Goal: Complete application form

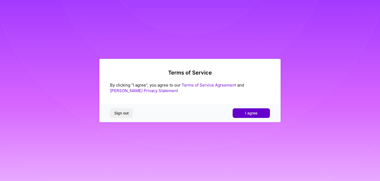
click at [236, 110] on button "I agree" at bounding box center [251, 114] width 37 height 10
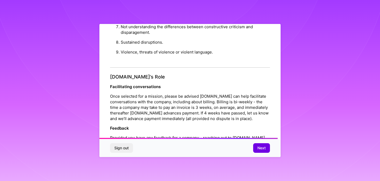
scroll to position [600, 0]
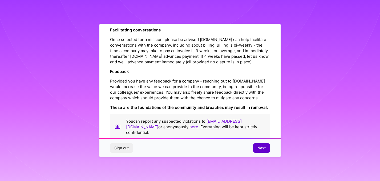
click at [258, 149] on span "Next" at bounding box center [262, 148] width 8 height 5
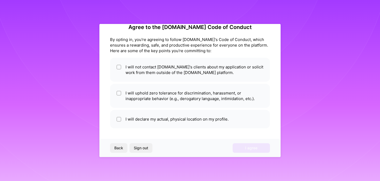
scroll to position [11, 0]
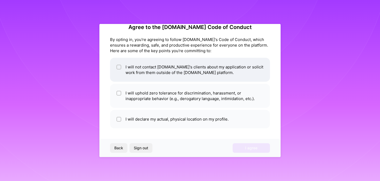
click at [119, 67] on input "checkbox" at bounding box center [120, 68] width 4 height 4
checkbox input "true"
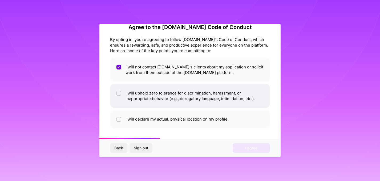
click at [119, 93] on input "checkbox" at bounding box center [120, 94] width 4 height 4
checkbox input "true"
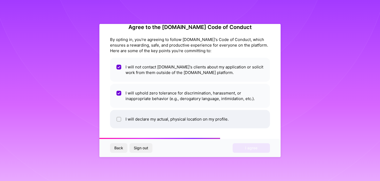
click at [121, 119] on div at bounding box center [118, 119] width 5 height 5
checkbox input "true"
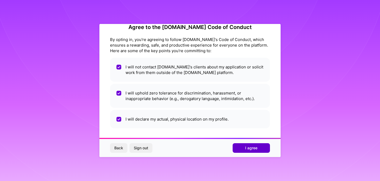
click at [252, 149] on span "I agree" at bounding box center [251, 148] width 12 height 5
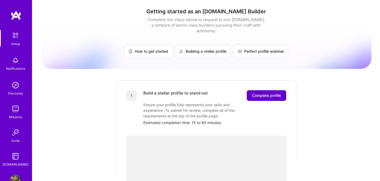
click at [261, 93] on span "Complete profile" at bounding box center [266, 95] width 29 height 5
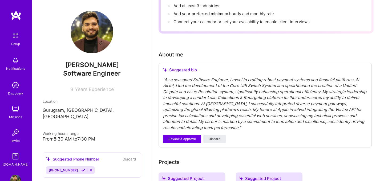
scroll to position [107, 0]
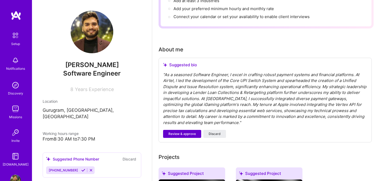
click at [187, 132] on span "Review & approve" at bounding box center [181, 134] width 27 height 5
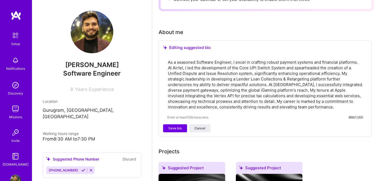
scroll to position [126, 0]
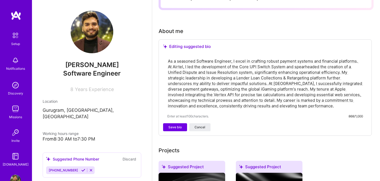
click at [230, 84] on textarea "As a seasoned Software Engineer, I excel in crafting robust payment systems and…" at bounding box center [265, 83] width 196 height 51
type textarea "As a seasoned Software Engineer, I excel in crafting robust payment systems and…"
click at [178, 125] on span "Save bio" at bounding box center [174, 127] width 13 height 5
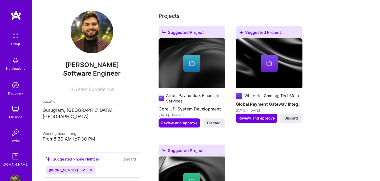
scroll to position [207, 0]
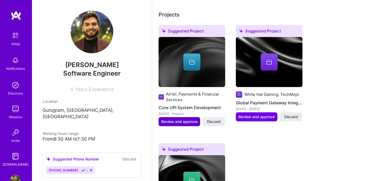
click at [194, 119] on span "Review and approve" at bounding box center [179, 121] width 36 height 5
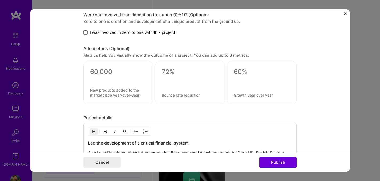
scroll to position [363, 0]
click at [246, 80] on div at bounding box center [262, 81] width 56 height 6
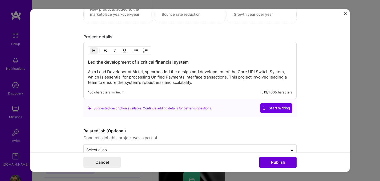
scroll to position [443, 0]
click at [183, 79] on p "As a Lead Developer at Airtel, spearheaded the design and development of the Co…" at bounding box center [190, 78] width 204 height 16
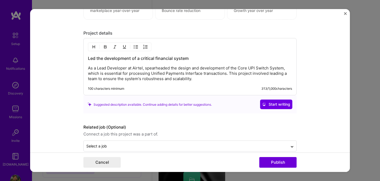
scroll to position [447, 0]
click at [191, 80] on p "As a Lead Developer at Airtel, spearheaded the design and development of the Co…" at bounding box center [190, 73] width 204 height 16
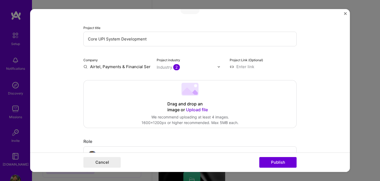
scroll to position [49, 0]
click at [134, 67] on input "Airtel, Payments & Financial Services" at bounding box center [116, 67] width 67 height 6
click at [150, 67] on input "Airtel, Payments & Financial Services" at bounding box center [116, 67] width 67 height 6
click at [134, 67] on input "Airtel, Payments & Financial Servicesvices" at bounding box center [116, 67] width 67 height 6
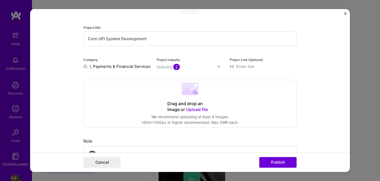
click at [134, 67] on input "Airtel, Payments & Financial Servicesvices" at bounding box center [116, 67] width 67 height 6
click at [165, 69] on div "Industry 2" at bounding box center [168, 67] width 23 height 6
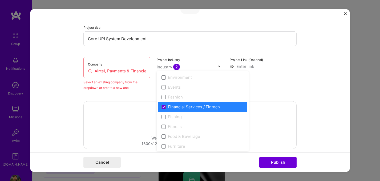
scroll to position [533, 0]
click at [200, 52] on div "Project title Core UPI System Development Company Airtel, Payments & Financial …" at bounding box center [189, 43] width 213 height 96
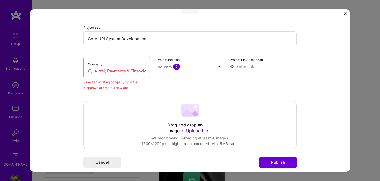
click at [118, 74] on input "Airtel, Payments & Financial Servicesvices" at bounding box center [117, 71] width 58 height 6
click at [118, 73] on input "Airtel, Payments & Financial Servicesvices" at bounding box center [117, 71] width 58 height 6
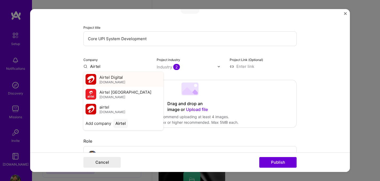
click at [114, 79] on span "Airtel Digital" at bounding box center [110, 78] width 23 height 6
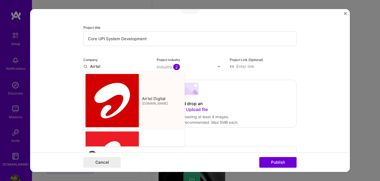
type input "Airtel Digital"
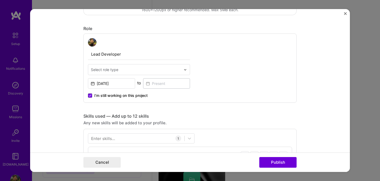
scroll to position [163, 0]
click at [185, 70] on img at bounding box center [185, 69] width 3 height 3
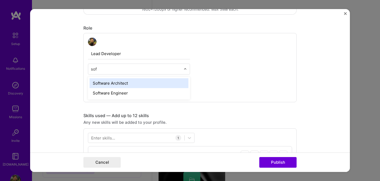
type input "soft"
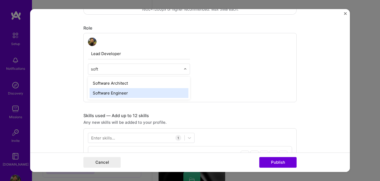
click at [113, 92] on div "Software Engineer" at bounding box center [139, 93] width 99 height 10
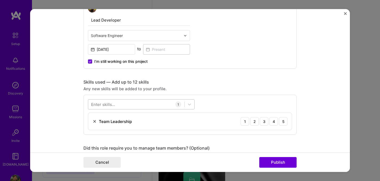
scroll to position [199, 0]
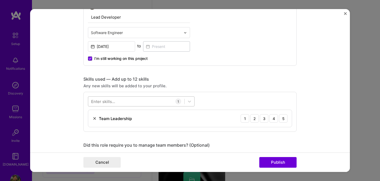
click at [126, 104] on div at bounding box center [136, 101] width 96 height 9
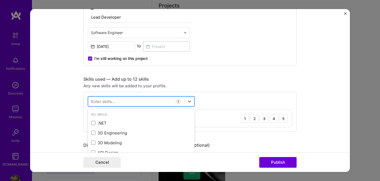
scroll to position [217, 0]
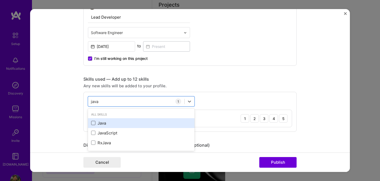
click at [94, 121] on span at bounding box center [93, 123] width 4 height 4
click at [0, 0] on input "checkbox" at bounding box center [0, 0] width 0 height 0
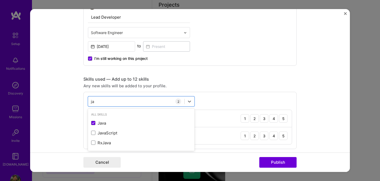
type input "j"
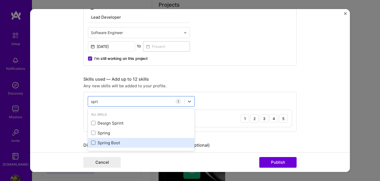
click at [94, 143] on span at bounding box center [93, 143] width 4 height 4
click at [0, 0] on input "checkbox" at bounding box center [0, 0] width 0 height 0
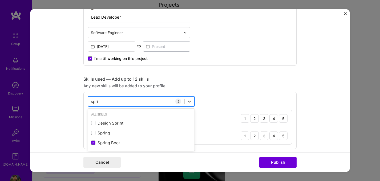
click at [102, 104] on div "spri spri" at bounding box center [136, 101] width 96 height 9
type input "s"
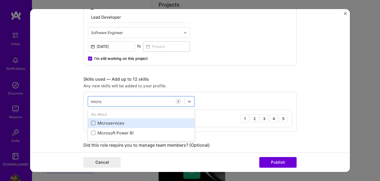
click at [95, 123] on span at bounding box center [93, 123] width 4 height 4
click at [0, 0] on input "checkbox" at bounding box center [0, 0] width 0 height 0
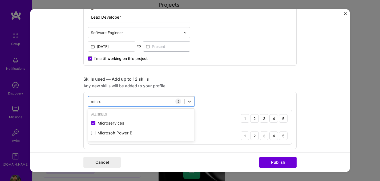
click at [205, 101] on div "option Microservices, selected. option Microservices selected, 0 of 2. 2 result…" at bounding box center [189, 120] width 213 height 57
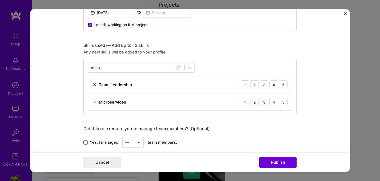
scroll to position [233, 0]
click at [189, 69] on icon at bounding box center [189, 67] width 5 height 5
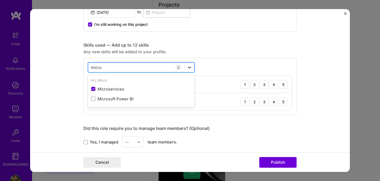
click at [189, 69] on icon at bounding box center [189, 67] width 5 height 5
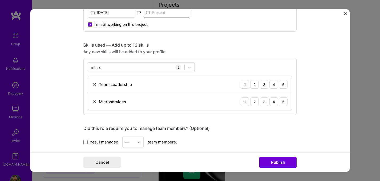
click at [208, 68] on div "micro micro 2 Team Leadership 1 2 3 4 5 Microservices 1 2 3 4 5" at bounding box center [189, 86] width 213 height 57
click at [276, 104] on div "4" at bounding box center [274, 102] width 9 height 9
click at [274, 86] on div "4" at bounding box center [274, 84] width 9 height 9
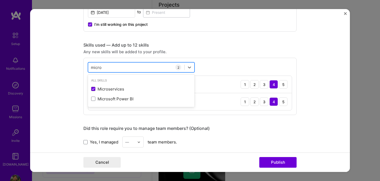
click at [156, 68] on div "micro micro" at bounding box center [136, 67] width 96 height 9
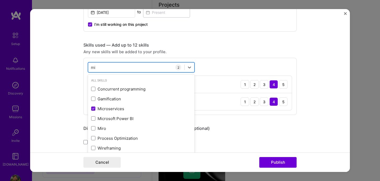
type input "m"
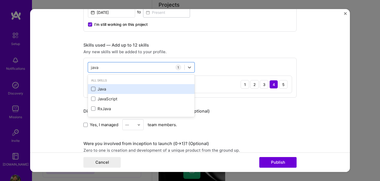
click at [95, 91] on span at bounding box center [93, 89] width 4 height 4
click at [0, 0] on input "checkbox" at bounding box center [0, 0] width 0 height 0
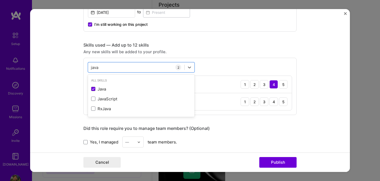
type input "java"
click at [219, 61] on div "option Java, selected. option Java selected, 0 of 2. 3 results available for se…" at bounding box center [189, 86] width 213 height 57
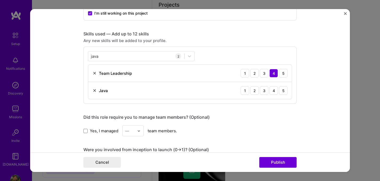
scroll to position [248, 0]
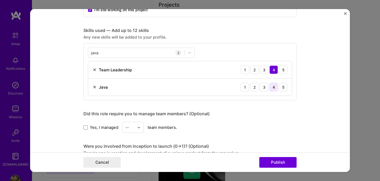
click at [272, 89] on div "4" at bounding box center [274, 87] width 9 height 9
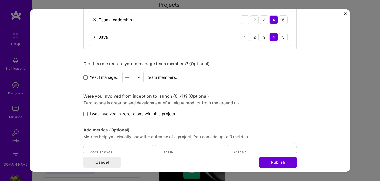
scroll to position [300, 0]
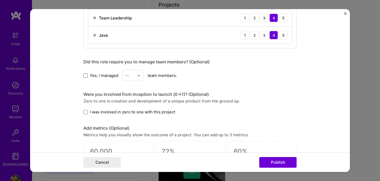
click at [85, 77] on span at bounding box center [85, 76] width 4 height 4
click at [0, 0] on input "Yes, I managed" at bounding box center [0, 0] width 0 height 0
click at [136, 76] on div "—" at bounding box center [130, 75] width 15 height 10
click at [131, 127] on div "5" at bounding box center [133, 129] width 18 height 10
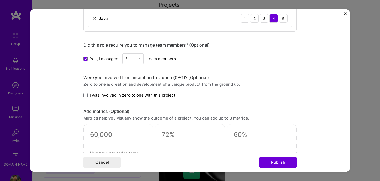
scroll to position [324, 0]
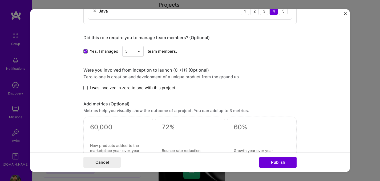
click at [87, 90] on span at bounding box center [85, 88] width 4 height 4
click at [0, 0] on input "I was involved in zero to one with this project" at bounding box center [0, 0] width 0 height 0
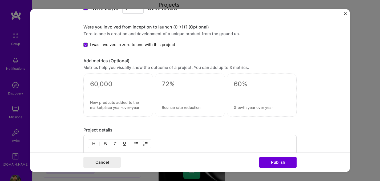
scroll to position [383, 0]
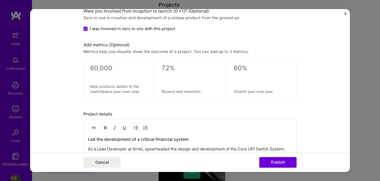
click at [123, 83] on div at bounding box center [118, 79] width 70 height 43
click at [95, 67] on textarea at bounding box center [118, 68] width 56 height 8
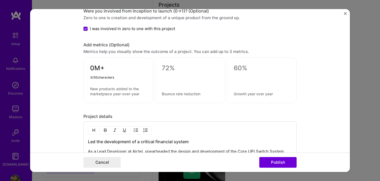
click at [92, 69] on textarea "0M+" at bounding box center [118, 69] width 56 height 10
type textarea "20M+"
click at [103, 93] on textarea at bounding box center [118, 91] width 56 height 10
paste textarea "onboarded 20M"
type textarea "onboarded 20M+ UPI Customers"
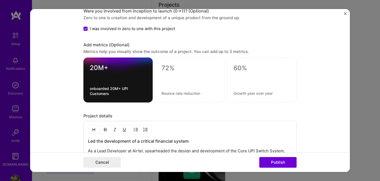
click at [176, 74] on div at bounding box center [190, 80] width 70 height 45
click at [167, 67] on textarea at bounding box center [190, 68] width 57 height 8
type textarea "5M+"
click at [171, 95] on textarea at bounding box center [190, 93] width 57 height 5
type textarea "onboarded 5M+ Merchants"
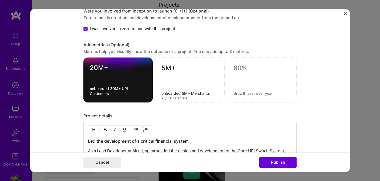
click at [238, 69] on textarea at bounding box center [262, 68] width 57 height 8
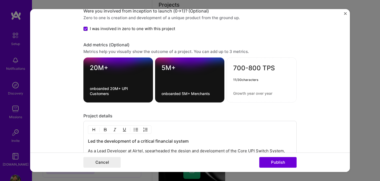
type textarea "700-800 TPS"
click at [243, 96] on div "700-800 TPS 11 / 30 characters" at bounding box center [262, 80] width 70 height 45
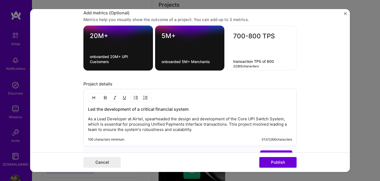
scroll to position [442, 0]
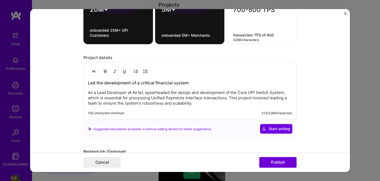
type textarea "transaction TPS of 800"
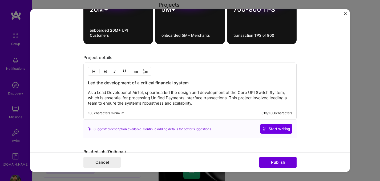
click at [129, 92] on p "As a Lead Developer at Airtel, spearheaded the design and development of the Co…" at bounding box center [190, 98] width 204 height 16
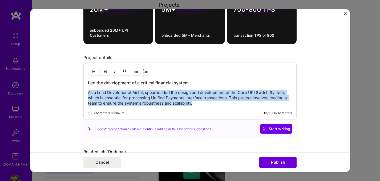
drag, startPoint x: 88, startPoint y: 93, endPoint x: 197, endPoint y: 106, distance: 110.1
click at [197, 106] on div "Led the development of a critical financial system As a Lead Developer at Airte…" at bounding box center [189, 91] width 213 height 57
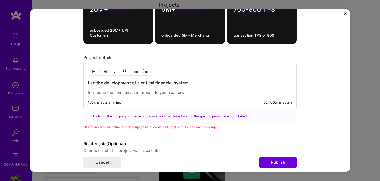
paste div
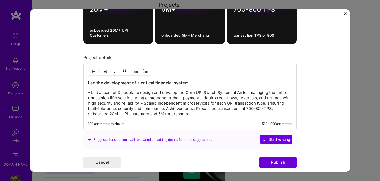
click at [92, 93] on p "• Led a team of 3 people to design and develop the Core UPI Switch System at Ai…" at bounding box center [190, 103] width 204 height 27
click at [117, 94] on p "Led a team of 3 people to design and develop the Core UPI Switch System at Airt…" at bounding box center [190, 103] width 204 height 27
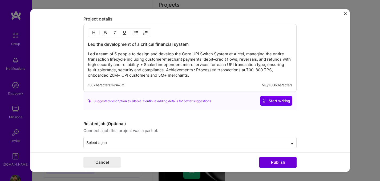
scroll to position [486, 0]
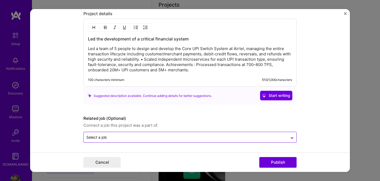
click at [137, 139] on input "text" at bounding box center [185, 138] width 199 height 6
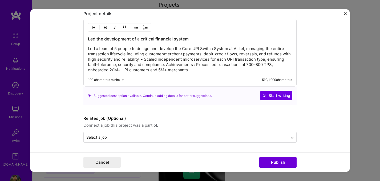
click at [63, 126] on form "Editing suggested project This project is suggested based on your LinkedIn, res…" at bounding box center [190, 90] width 320 height 163
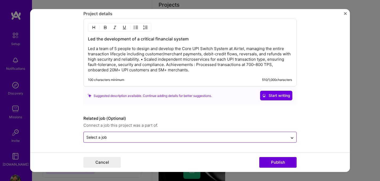
click at [153, 140] on input "text" at bounding box center [185, 138] width 199 height 6
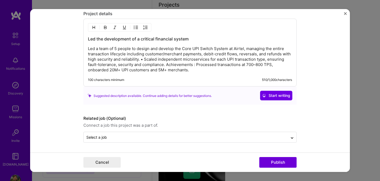
click at [46, 125] on form "Editing suggested project This project is suggested based on your LinkedIn, res…" at bounding box center [190, 90] width 320 height 163
click at [278, 161] on button "Publish" at bounding box center [277, 162] width 37 height 11
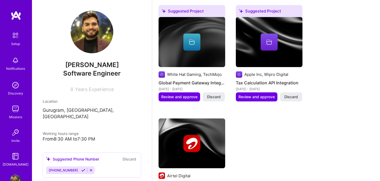
scroll to position [211, 0]
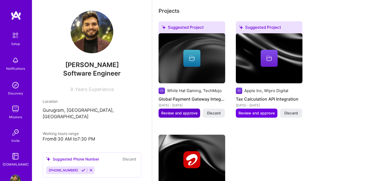
click at [186, 111] on span "Review and approve" at bounding box center [179, 113] width 36 height 5
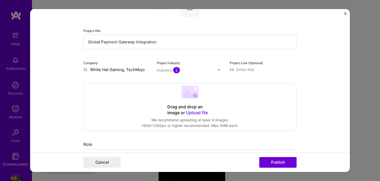
scroll to position [46, 0]
click at [96, 69] on input "White Hat Gaming, TechMojo" at bounding box center [116, 70] width 67 height 6
click at [121, 70] on input "White Hat Gaming, TechMojo" at bounding box center [116, 70] width 67 height 6
drag, startPoint x: 119, startPoint y: 70, endPoint x: 45, endPoint y: 70, distance: 74.1
click at [47, 70] on form "Editing suggested project This project is suggested based on your LinkedIn, res…" at bounding box center [190, 90] width 320 height 163
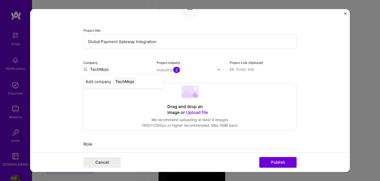
click at [111, 69] on input "TechMojo" at bounding box center [116, 70] width 67 height 6
type input "TechMojo Solutions Pvt Ltd."
click at [135, 81] on div "TechMojo Solutions Pvt Ltd." at bounding box center [135, 84] width 51 height 14
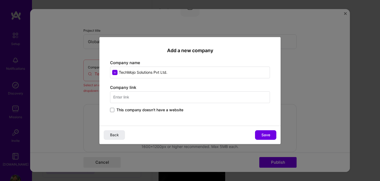
click at [135, 99] on input "text" at bounding box center [190, 97] width 160 height 12
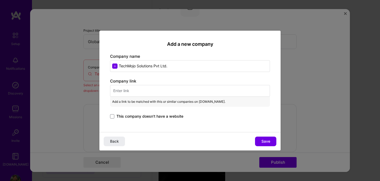
click at [129, 89] on input "text" at bounding box center [190, 91] width 160 height 12
paste input "https://www.techmojo.com/"
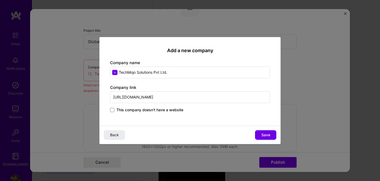
type input "https://www.techmojo.com/"
click at [268, 136] on span "Save" at bounding box center [266, 134] width 9 height 5
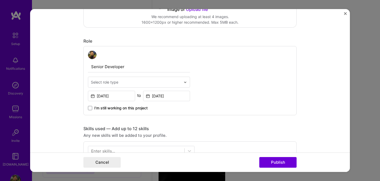
scroll to position [174, 0]
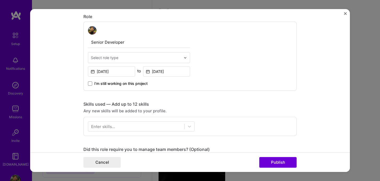
click at [184, 54] on div at bounding box center [187, 58] width 6 height 10
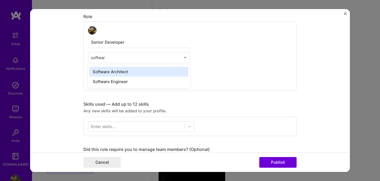
type input "software"
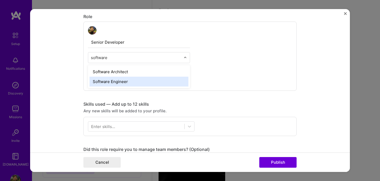
click at [115, 82] on div "Software Engineer" at bounding box center [139, 82] width 99 height 10
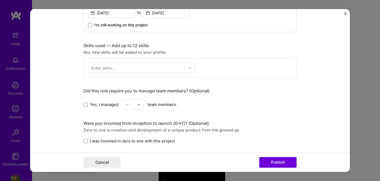
scroll to position [235, 0]
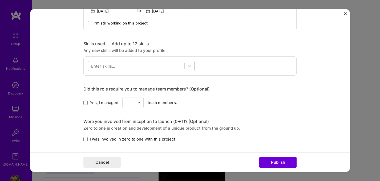
click at [144, 62] on div at bounding box center [141, 66] width 107 height 10
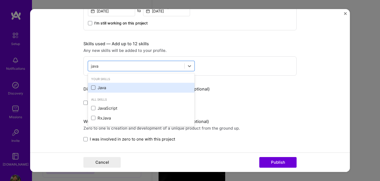
click at [94, 86] on span at bounding box center [93, 88] width 4 height 4
click at [0, 0] on input "checkbox" at bounding box center [0, 0] width 0 height 0
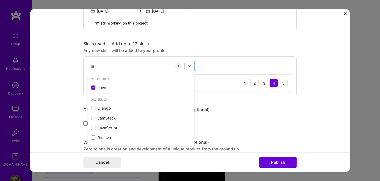
type input "j"
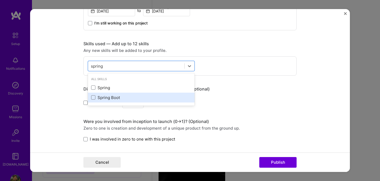
click at [115, 97] on div "Spring Boot" at bounding box center [141, 98] width 100 height 6
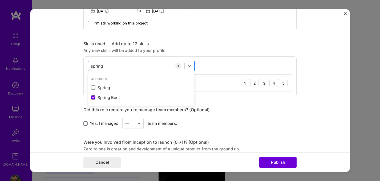
click at [102, 68] on input "spring" at bounding box center [97, 66] width 12 height 6
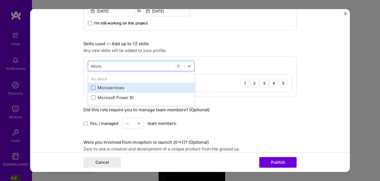
click at [94, 87] on span at bounding box center [93, 88] width 4 height 4
click at [0, 0] on input "checkbox" at bounding box center [0, 0] width 0 height 0
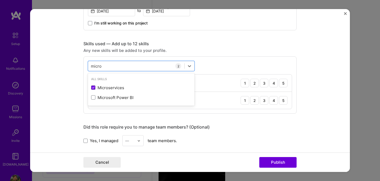
type input "micro"
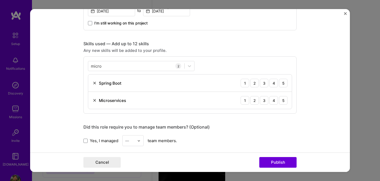
click at [221, 63] on div "micro micro 2 Spring Boot 1 2 3 4 5 Microservices 1 2 3 4 5" at bounding box center [189, 85] width 213 height 57
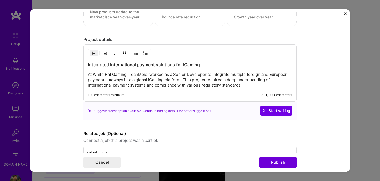
scroll to position [473, 0]
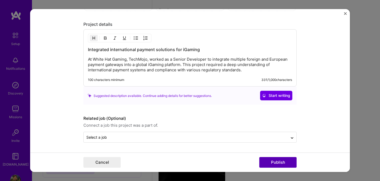
click at [273, 163] on button "Publish" at bounding box center [277, 162] width 37 height 11
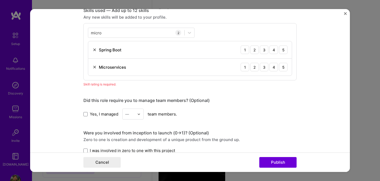
scroll to position [267, 0]
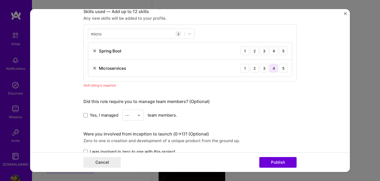
click at [272, 69] on div "4" at bounding box center [274, 68] width 9 height 9
click at [274, 51] on div "4" at bounding box center [274, 51] width 9 height 9
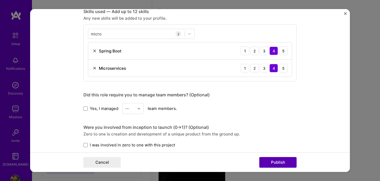
click at [280, 163] on button "Publish" at bounding box center [277, 162] width 37 height 11
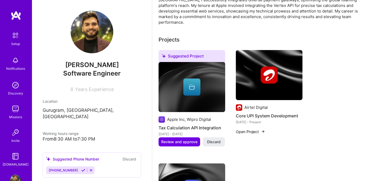
scroll to position [172, 0]
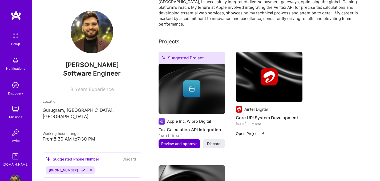
click at [190, 141] on span "Review and approve" at bounding box center [179, 143] width 36 height 5
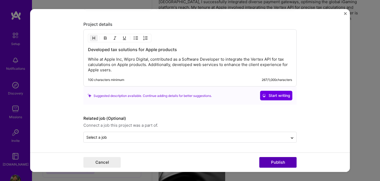
click at [275, 163] on button "Publish" at bounding box center [277, 162] width 37 height 11
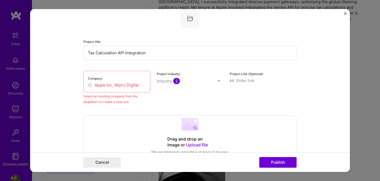
scroll to position [35, 0]
click at [109, 85] on input "Apple Inc, Wipro Digital" at bounding box center [117, 86] width 58 height 6
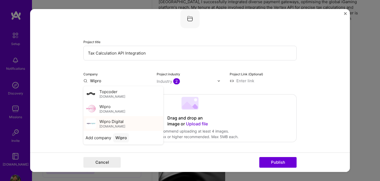
click at [120, 123] on span "Wipro Digital" at bounding box center [111, 122] width 24 height 6
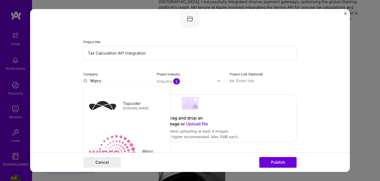
type input "Wipro Digital"
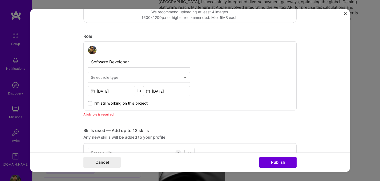
scroll to position [175, 0]
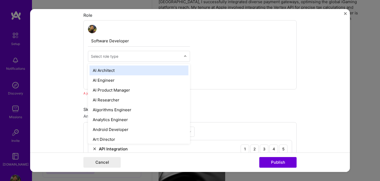
click at [111, 58] on div "Select role type" at bounding box center [104, 57] width 27 height 6
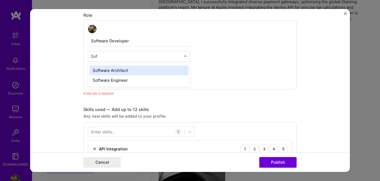
type input "Soft"
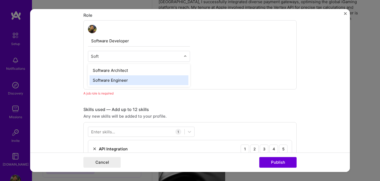
click at [115, 79] on div "Software Engineer" at bounding box center [139, 80] width 99 height 10
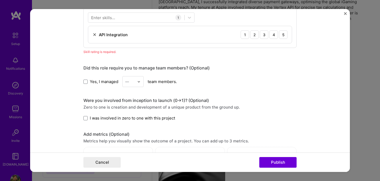
scroll to position [252, 0]
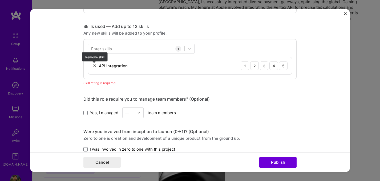
click at [95, 65] on img at bounding box center [95, 66] width 4 height 4
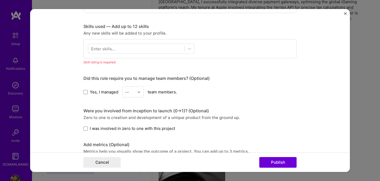
click at [102, 51] on div "Enter skills..." at bounding box center [103, 49] width 24 height 6
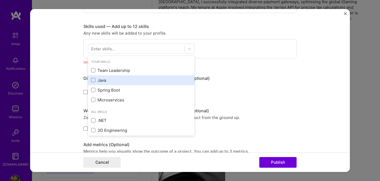
click at [95, 79] on label at bounding box center [93, 80] width 4 height 4
click at [0, 0] on input "checkbox" at bounding box center [0, 0] width 0 height 0
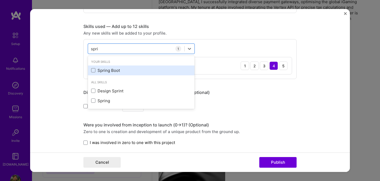
click at [115, 70] on div "Spring Boot" at bounding box center [141, 71] width 100 height 6
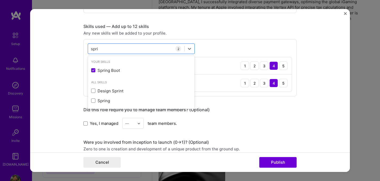
type input "spri"
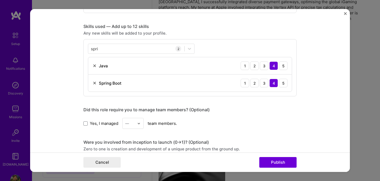
click at [235, 106] on div "Editing suggested project This project is suggested based on your LinkedIn, res…" at bounding box center [189, 66] width 213 height 596
click at [278, 161] on button "Publish" at bounding box center [277, 162] width 37 height 11
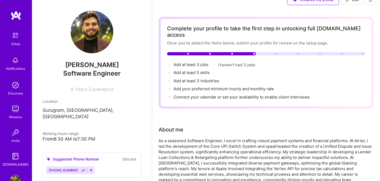
scroll to position [0, 0]
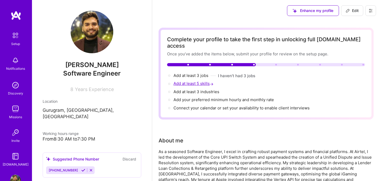
click at [200, 81] on span "Add at least 5 skills →" at bounding box center [194, 83] width 41 height 5
select select "US"
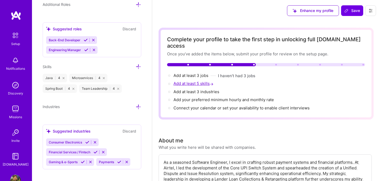
scroll to position [400, 0]
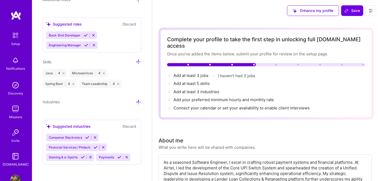
click at [139, 64] on icon at bounding box center [139, 62] width 6 height 6
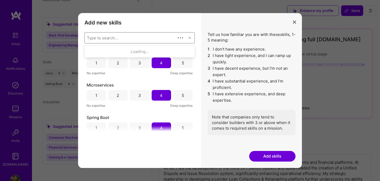
click at [111, 39] on div "Type to search..." at bounding box center [102, 38] width 31 height 6
type input "o"
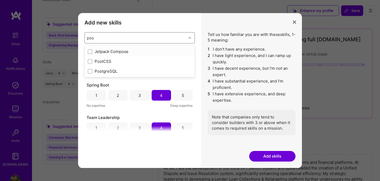
type input "post"
click at [93, 60] on div "PostgreSQL" at bounding box center [140, 62] width 104 height 6
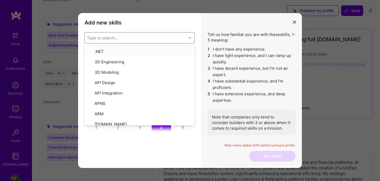
click at [100, 39] on div "Type to search..." at bounding box center [102, 38] width 31 height 6
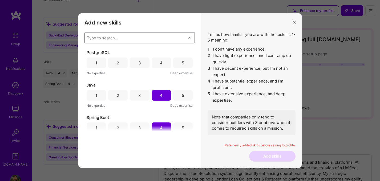
click at [137, 62] on div "3" at bounding box center [139, 63] width 19 height 11
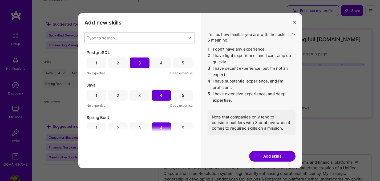
click at [91, 35] on div "Type to search..." at bounding box center [136, 38] width 102 height 11
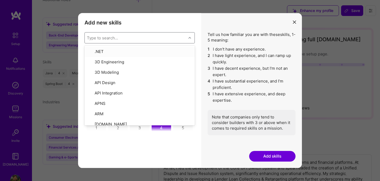
click at [168, 25] on h3 "Add new skills" at bounding box center [140, 22] width 110 height 6
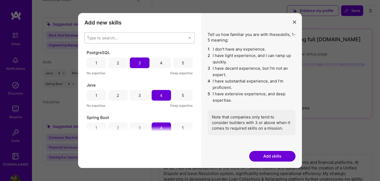
click at [112, 39] on div "Type to search..." at bounding box center [102, 38] width 31 height 6
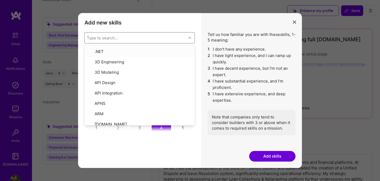
click at [144, 25] on h3 "Add new skills" at bounding box center [140, 22] width 110 height 6
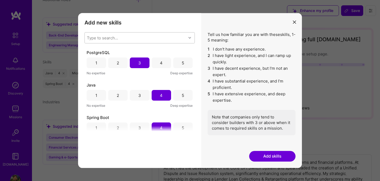
click at [107, 39] on div "Type to search..." at bounding box center [102, 38] width 31 height 6
type input "kafka"
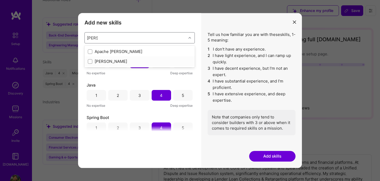
click at [105, 60] on div "Kafka" at bounding box center [140, 62] width 104 height 6
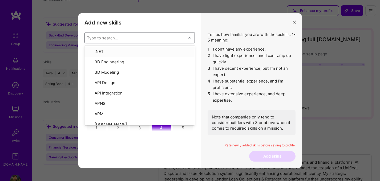
click at [152, 25] on h3 "Add new skills" at bounding box center [140, 22] width 110 height 6
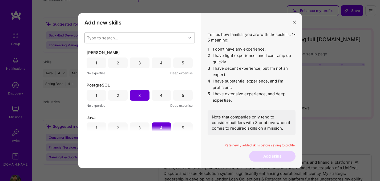
click at [160, 63] on div "4" at bounding box center [161, 63] width 3 height 6
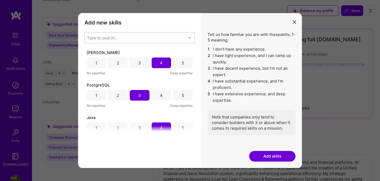
click at [263, 155] on button "Add skills" at bounding box center [272, 156] width 46 height 11
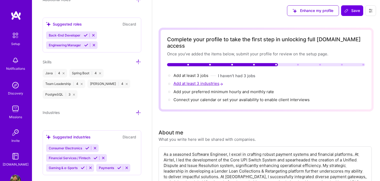
click at [204, 81] on span "Add at least 3 industries →" at bounding box center [199, 83] width 51 height 5
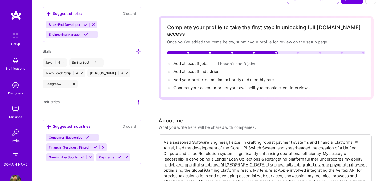
scroll to position [15, 0]
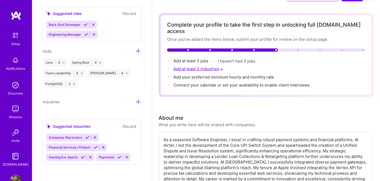
click at [205, 66] on span "Add at least 3 industries →" at bounding box center [199, 68] width 51 height 5
click at [202, 58] on span "Add at least 3 jobs →" at bounding box center [194, 60] width 40 height 5
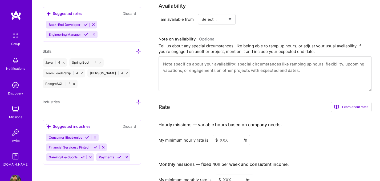
scroll to position [0, 0]
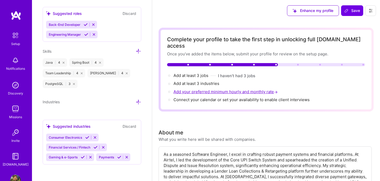
click at [210, 89] on span "Add your preferred minimum hourly and monthly rate →" at bounding box center [226, 91] width 105 height 5
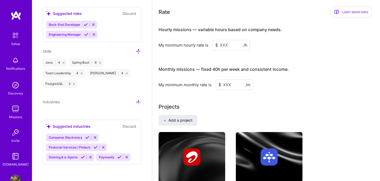
scroll to position [341, 0]
click at [232, 40] on input at bounding box center [231, 45] width 37 height 10
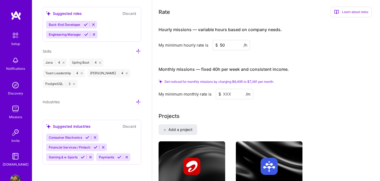
type input "50"
click at [230, 89] on input at bounding box center [234, 94] width 37 height 10
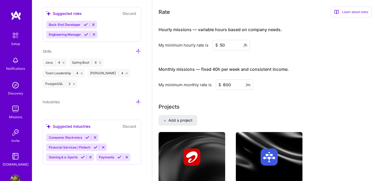
type input "6000"
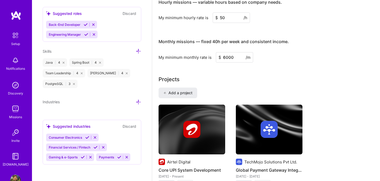
scroll to position [366, 0]
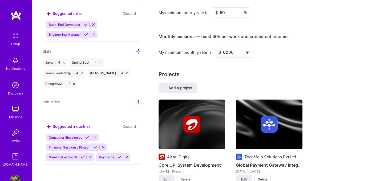
click at [225, 47] on input "6000" at bounding box center [234, 52] width 37 height 10
type input "5000"
click at [248, 71] on div "Projects" at bounding box center [266, 74] width 215 height 8
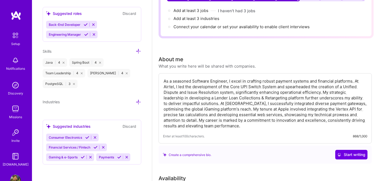
scroll to position [0, 0]
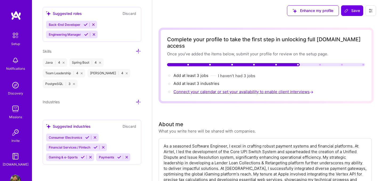
click at [199, 89] on span "Connect your calendar or set your availability to enable client interviews →" at bounding box center [244, 91] width 141 height 5
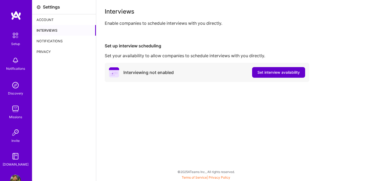
click at [268, 74] on span "Set interview availability" at bounding box center [279, 72] width 42 height 5
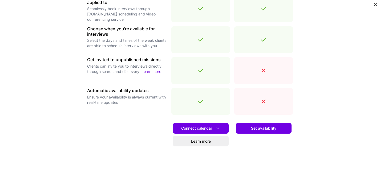
scroll to position [188, 0]
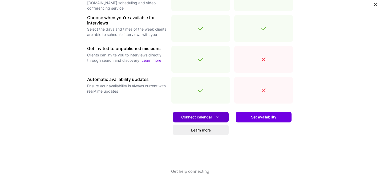
click at [208, 117] on span "Connect calendar" at bounding box center [200, 118] width 39 height 6
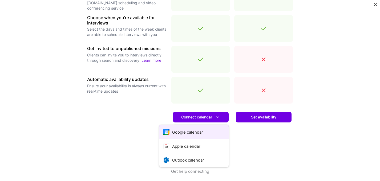
click at [196, 131] on button "Google calendar" at bounding box center [193, 132] width 69 height 14
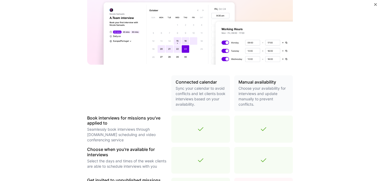
scroll to position [0, 0]
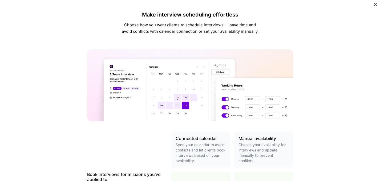
click at [375, 5] on img "Close" at bounding box center [375, 4] width 3 height 3
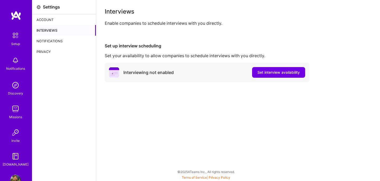
click at [47, 19] on div "Account" at bounding box center [64, 19] width 64 height 11
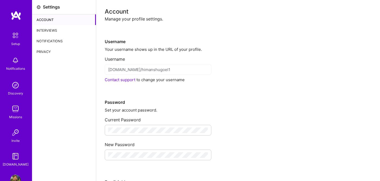
click at [19, 43] on div "Setup" at bounding box center [15, 44] width 9 height 6
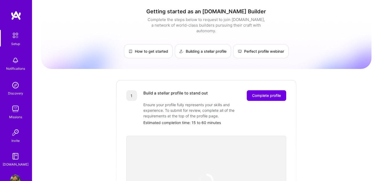
scroll to position [18, 0]
click at [264, 93] on span "Complete profile" at bounding box center [266, 95] width 29 height 5
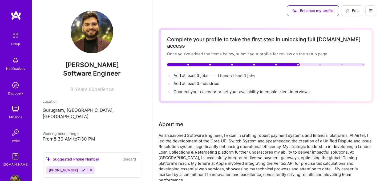
click at [320, 64] on div at bounding box center [320, 65] width 2 height 2
click at [192, 73] on span "Add at least 3 jobs →" at bounding box center [194, 75] width 40 height 5
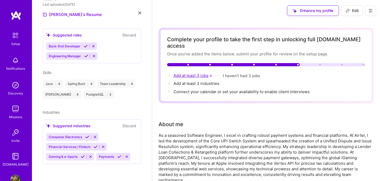
select select "US"
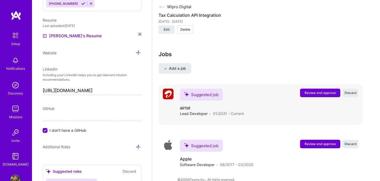
scroll to position [619, 0]
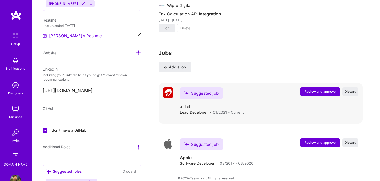
click at [315, 89] on span "Review and approve" at bounding box center [320, 91] width 31 height 5
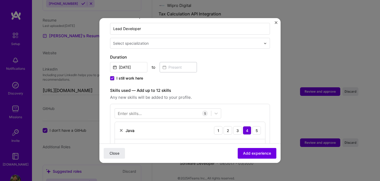
scroll to position [122, 0]
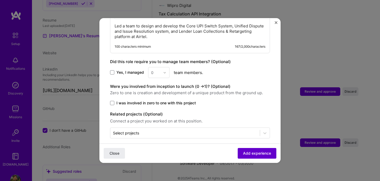
click at [257, 156] on span "Add experience" at bounding box center [257, 153] width 28 height 5
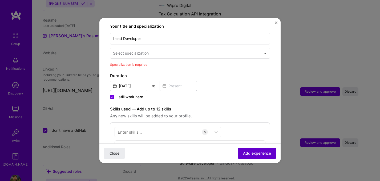
scroll to position [111, 0]
click at [142, 51] on div "Select specialization" at bounding box center [131, 54] width 36 height 6
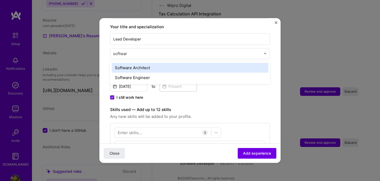
type input "software"
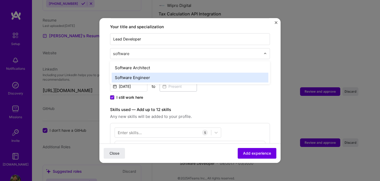
click at [141, 73] on div "Software Engineer" at bounding box center [190, 78] width 157 height 10
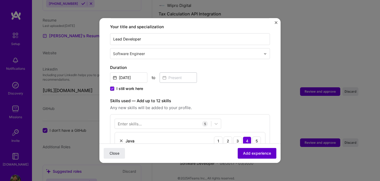
click at [258, 153] on span "Add experience" at bounding box center [257, 153] width 28 height 5
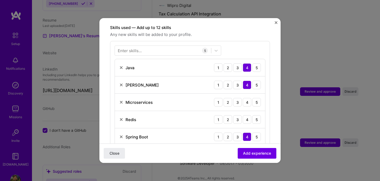
scroll to position [185, 0]
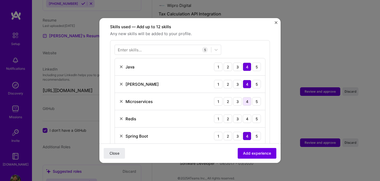
click at [250, 97] on div "4" at bounding box center [247, 101] width 9 height 9
click at [247, 115] on div "4" at bounding box center [247, 119] width 9 height 9
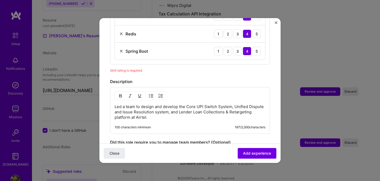
scroll to position [274, 0]
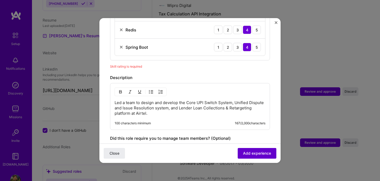
click at [259, 154] on span "Add experience" at bounding box center [257, 153] width 28 height 5
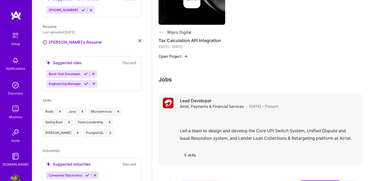
scroll to position [371, 0]
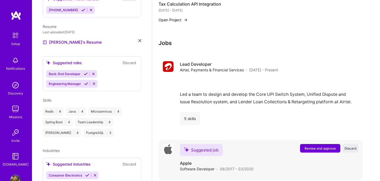
click at [318, 146] on span "Review and approve" at bounding box center [320, 148] width 31 height 5
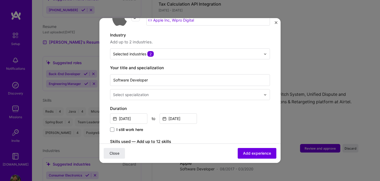
scroll to position [72, 0]
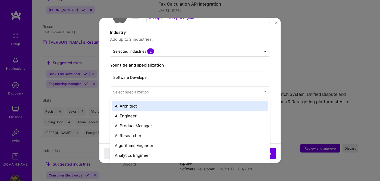
click at [197, 89] on input "text" at bounding box center [187, 92] width 149 height 6
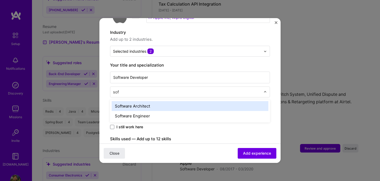
type input "soft"
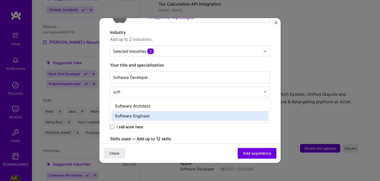
click at [160, 111] on div "Software Engineer" at bounding box center [190, 116] width 157 height 10
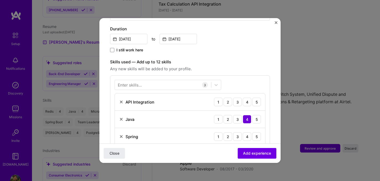
scroll to position [153, 0]
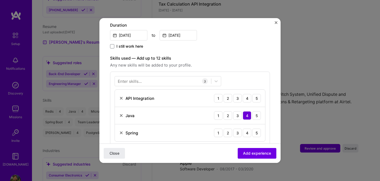
click at [119, 96] on img at bounding box center [121, 98] width 4 height 4
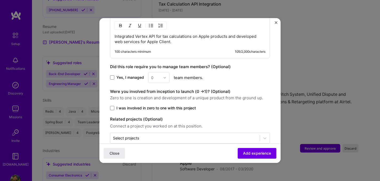
scroll to position [284, 0]
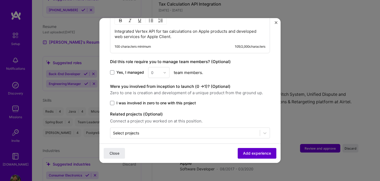
click at [248, 152] on span "Add experience" at bounding box center [257, 153] width 28 height 5
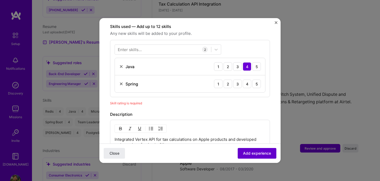
scroll to position [184, 0]
click at [246, 80] on div "4" at bounding box center [247, 84] width 9 height 9
click at [256, 154] on span "Add experience" at bounding box center [257, 153] width 28 height 5
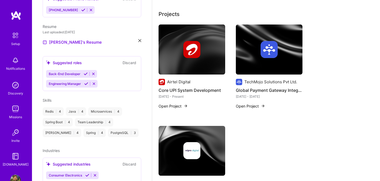
scroll to position [0, 0]
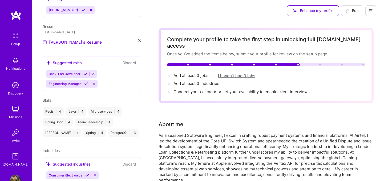
click at [235, 73] on button "I haven't had 3 jobs" at bounding box center [236, 76] width 37 height 6
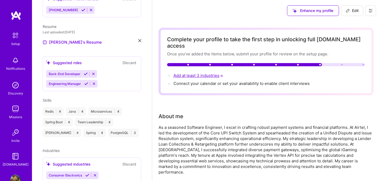
click at [203, 73] on span "Add at least 3 industries →" at bounding box center [199, 75] width 51 height 5
select select "US"
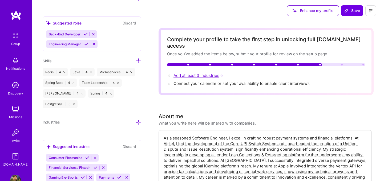
scroll to position [411, 0]
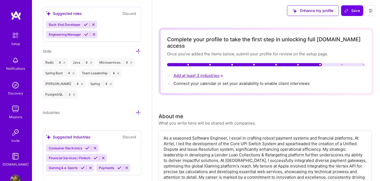
click at [203, 73] on span "Add at least 3 industries →" at bounding box center [199, 75] width 51 height 5
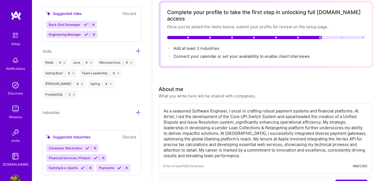
scroll to position [34, 0]
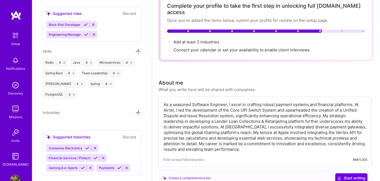
click at [87, 146] on icon at bounding box center [87, 148] width 4 height 4
click at [97, 156] on icon at bounding box center [96, 158] width 4 height 4
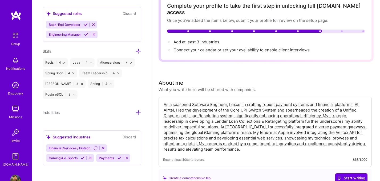
scroll to position [401, 0]
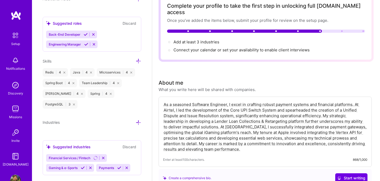
click at [82, 166] on icon at bounding box center [83, 168] width 4 height 4
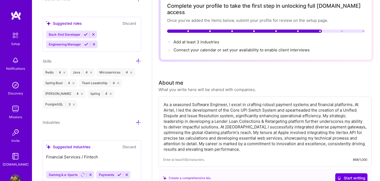
scroll to position [391, 0]
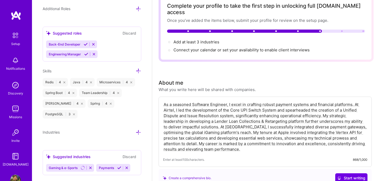
click at [119, 166] on icon at bounding box center [119, 168] width 4 height 4
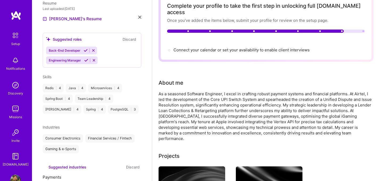
scroll to position [171, 0]
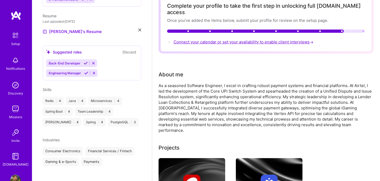
click at [230, 39] on span "Connect your calendar or set your availability to enable client interviews →" at bounding box center [244, 41] width 141 height 5
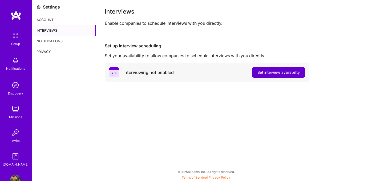
click at [274, 73] on span "Set interview availability" at bounding box center [279, 72] width 42 height 5
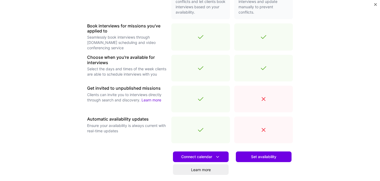
scroll to position [148, 0]
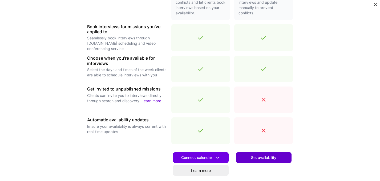
click at [265, 157] on span "Set availability" at bounding box center [263, 157] width 25 height 5
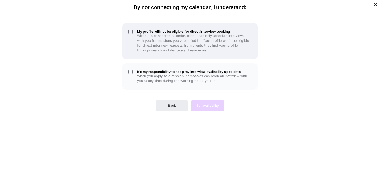
click at [131, 32] on div "My profile will not be eligible for direct interview booking Without a connecte…" at bounding box center [190, 41] width 136 height 36
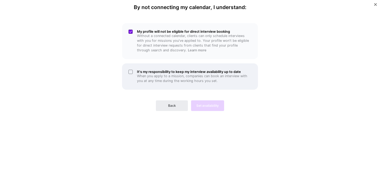
click at [131, 71] on div "It's my responsibility to keep my interview availability up to date When you ap…" at bounding box center [190, 76] width 136 height 26
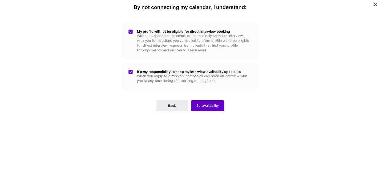
click at [214, 103] on button "Set availability" at bounding box center [207, 106] width 33 height 11
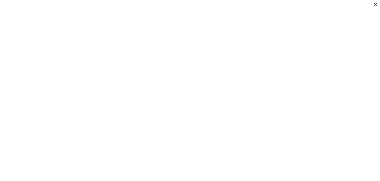
scroll to position [121, 0]
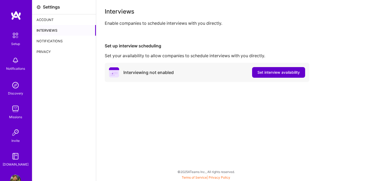
click at [277, 74] on span "Set interview availability" at bounding box center [279, 72] width 42 height 5
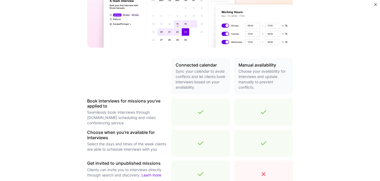
scroll to position [192, 0]
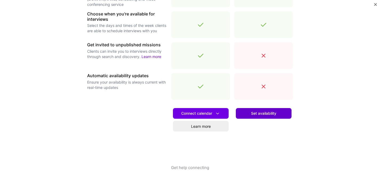
click at [250, 111] on button "Set availability" at bounding box center [264, 113] width 56 height 11
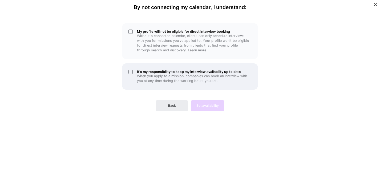
click at [131, 72] on div "It's my responsibility to keep my interview availability up to date When you ap…" at bounding box center [190, 76] width 136 height 26
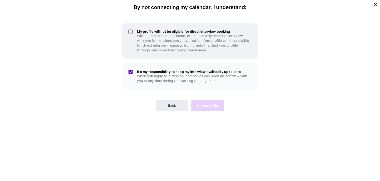
click at [130, 33] on div "My profile will not be eligible for direct interview booking Without a connecte…" at bounding box center [190, 41] width 136 height 36
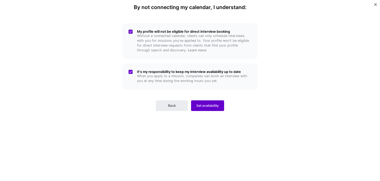
click at [210, 109] on button "Set availability" at bounding box center [207, 106] width 33 height 11
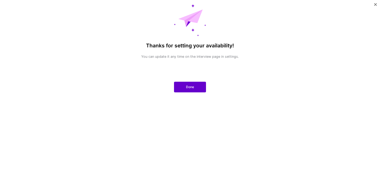
click at [192, 89] on span "Done" at bounding box center [190, 87] width 8 height 5
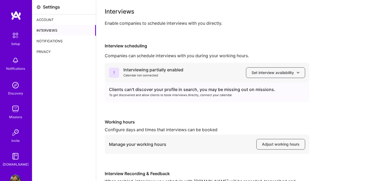
click at [16, 40] on img at bounding box center [15, 35] width 11 height 11
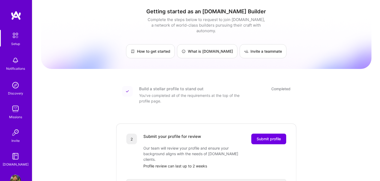
scroll to position [27, 0]
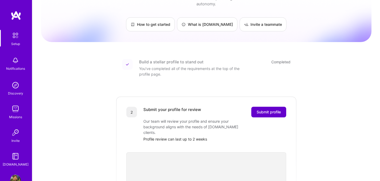
click at [271, 110] on span "Submit profile" at bounding box center [269, 112] width 24 height 5
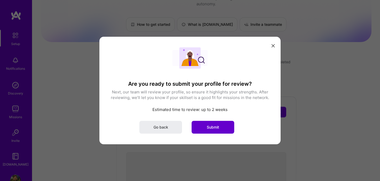
click at [210, 127] on span "Submit" at bounding box center [213, 127] width 12 height 5
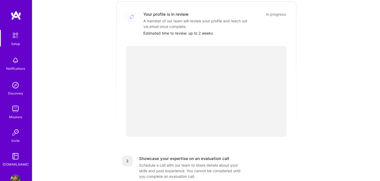
scroll to position [123, 0]
